Goal: Navigation & Orientation: Find specific page/section

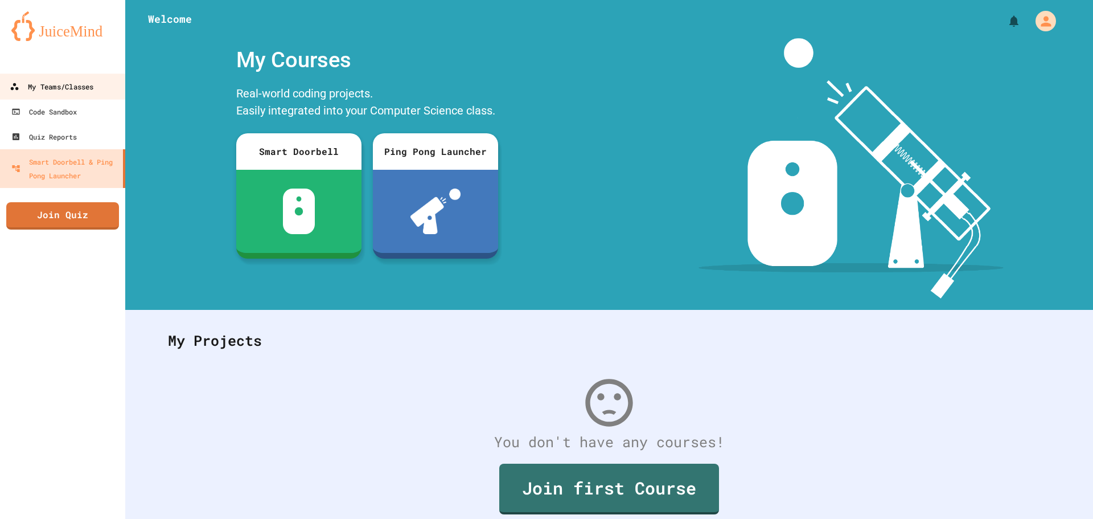
click at [57, 84] on div "My Teams/Classes" at bounding box center [52, 87] width 84 height 14
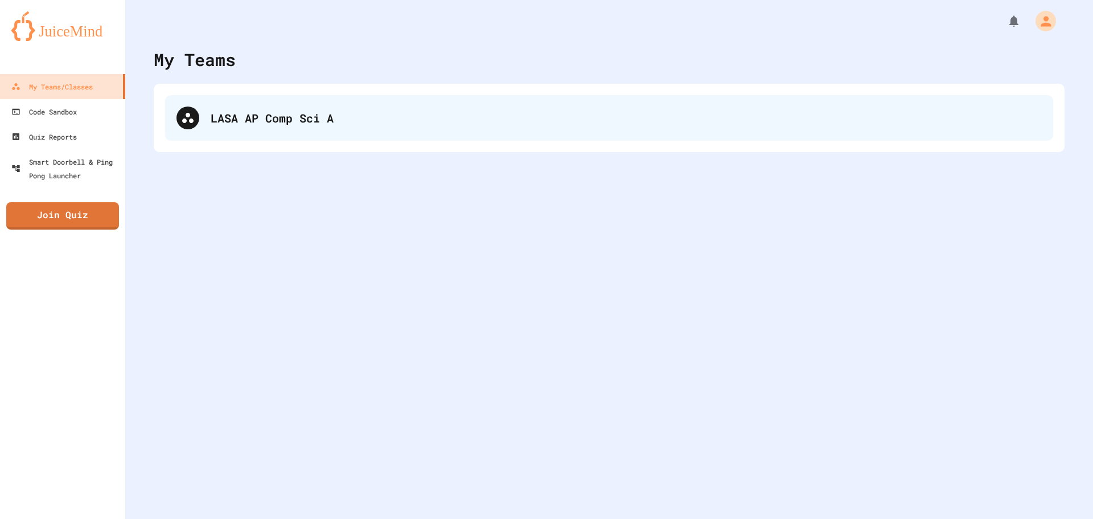
click at [239, 127] on div "LASA AP Comp Sci A" at bounding box center [609, 118] width 888 height 46
